Goal: Find specific page/section: Find specific page/section

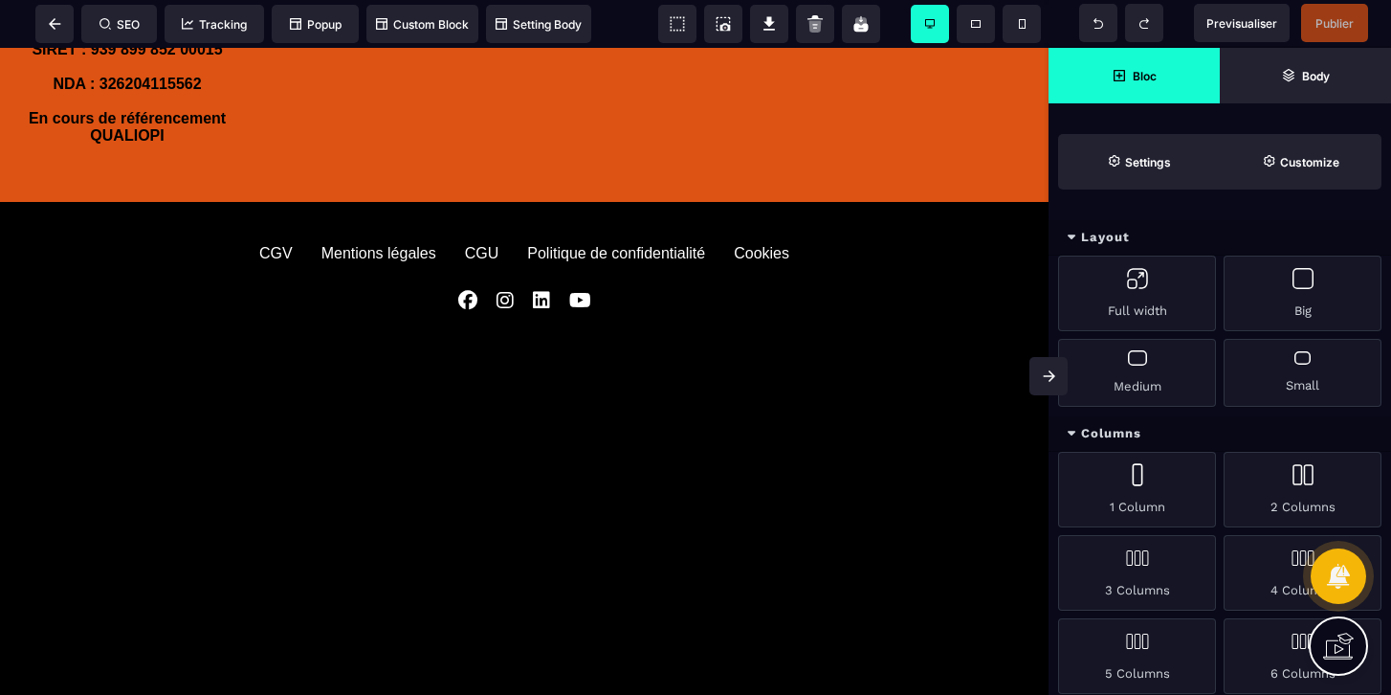
scroll to position [1847, 0]
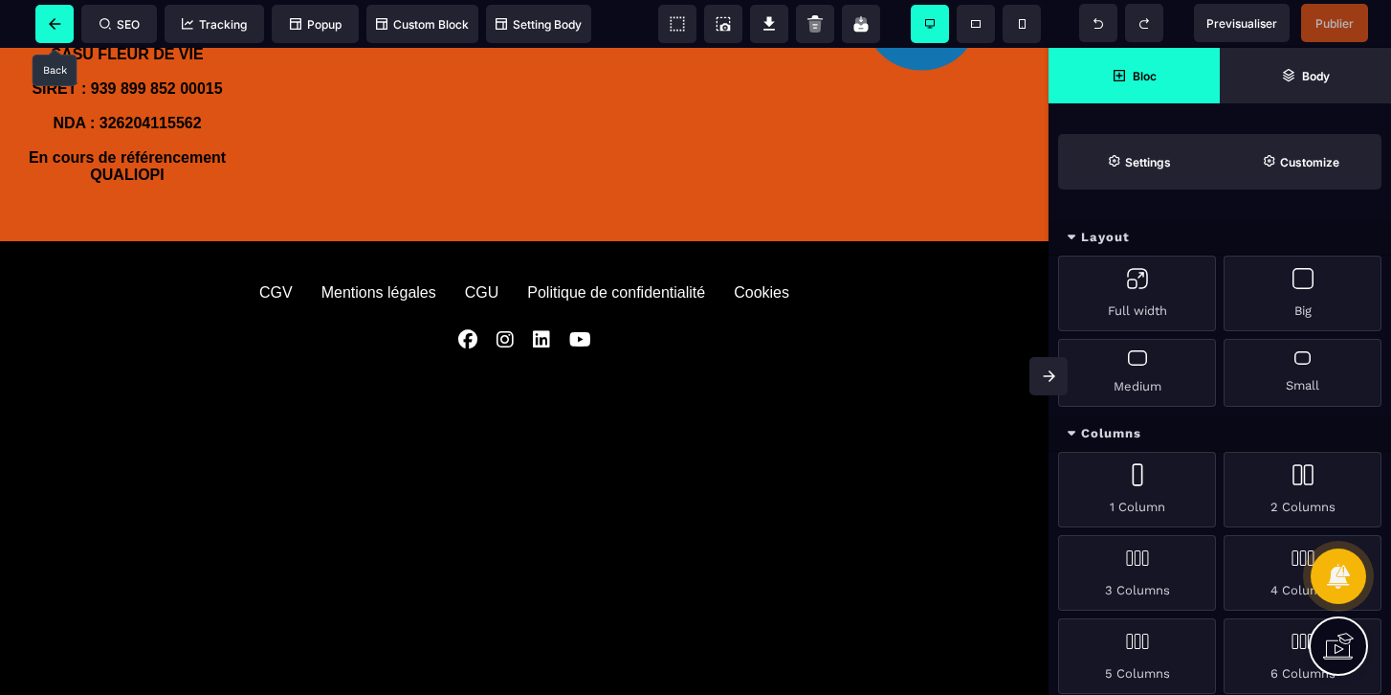
click at [65, 23] on span at bounding box center [54, 24] width 38 height 38
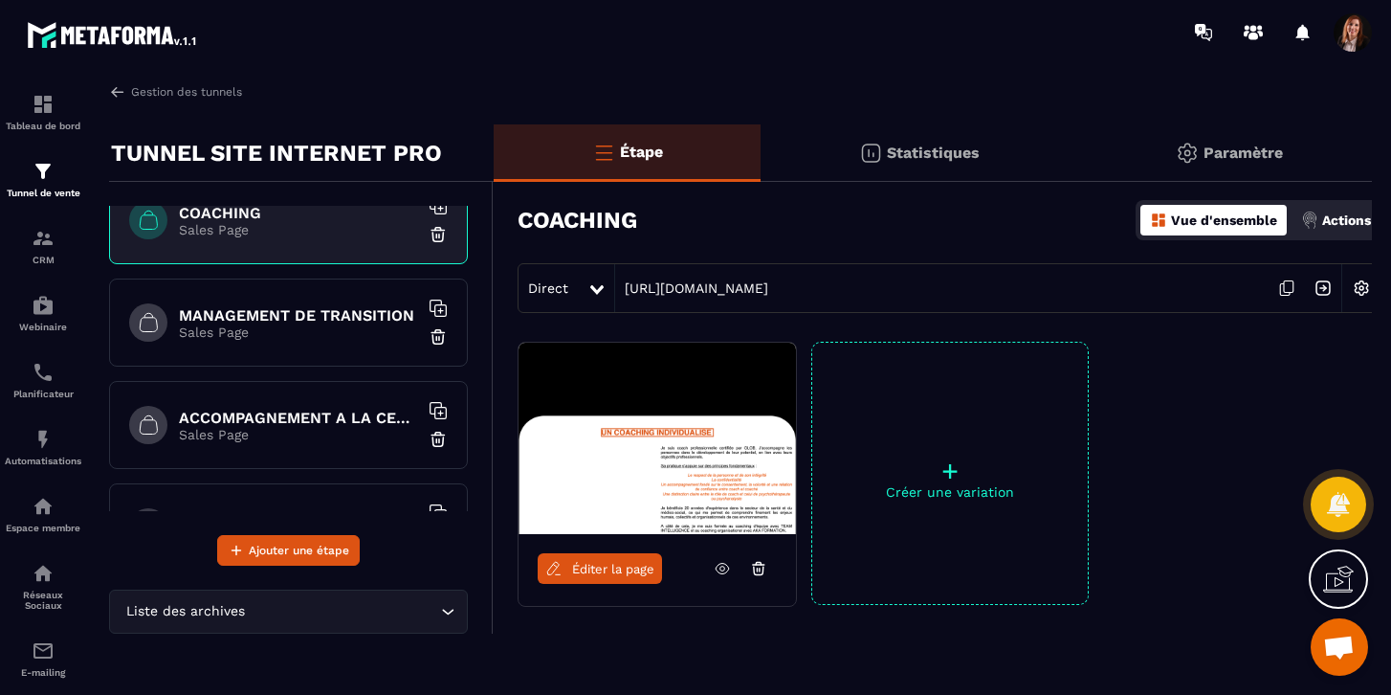
scroll to position [364, 0]
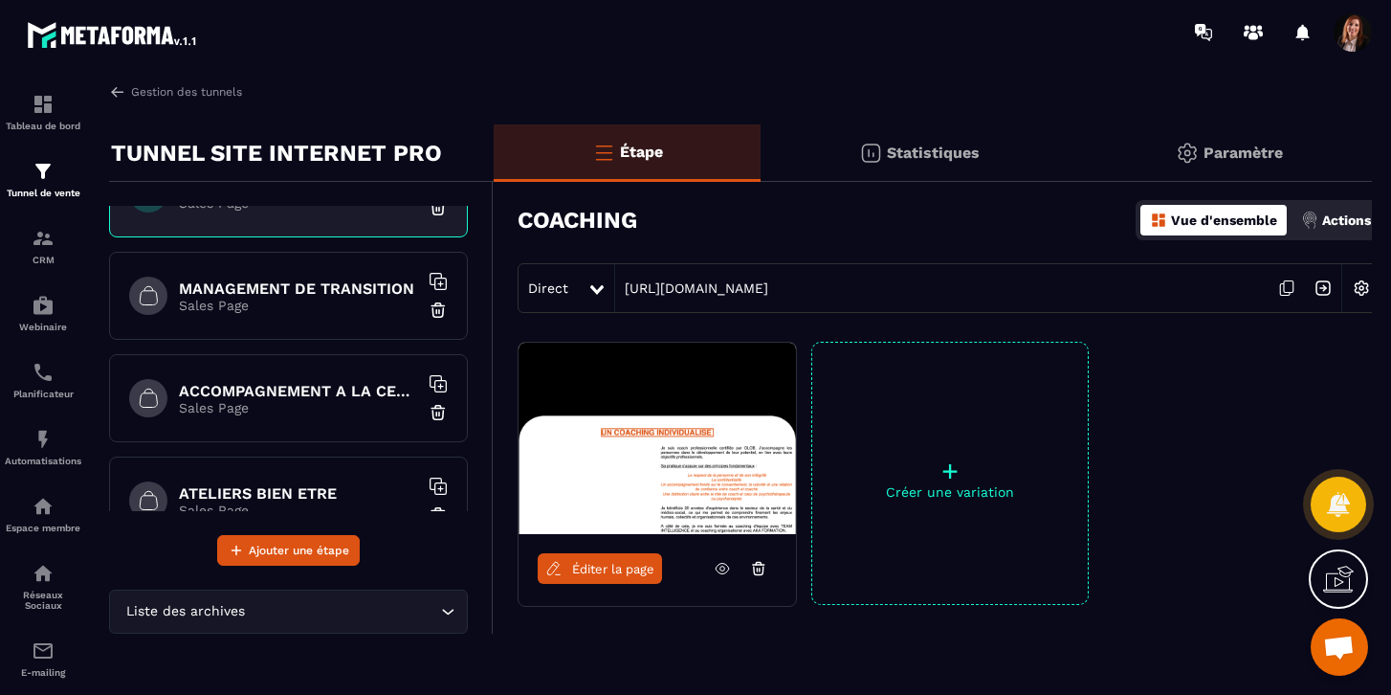
click at [284, 286] on h6 "MANAGEMENT DE TRANSITION" at bounding box center [298, 288] width 239 height 18
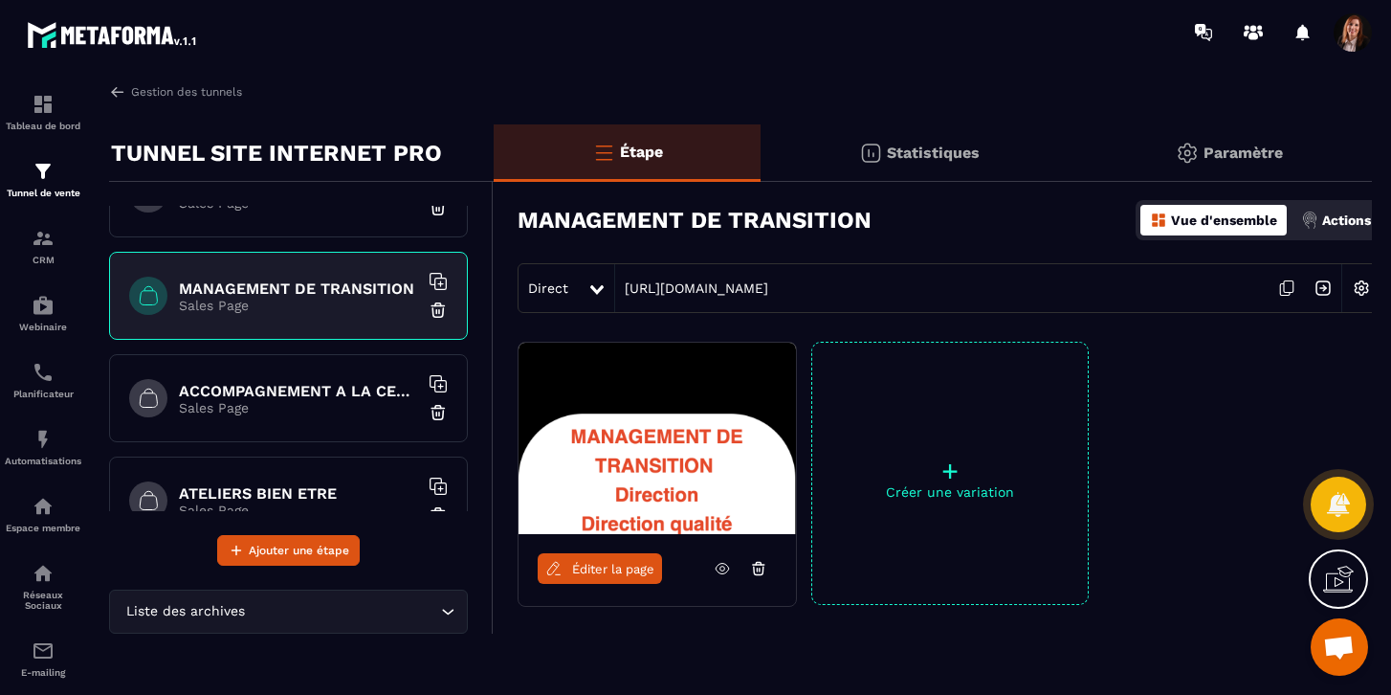
click at [610, 574] on span "Éditer la page" at bounding box center [613, 569] width 82 height 14
